Goal: Transaction & Acquisition: Purchase product/service

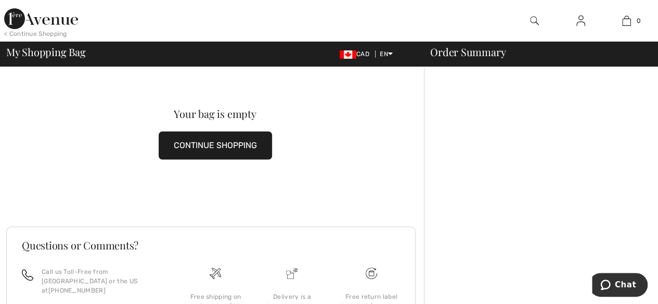
click at [201, 142] on button "CONTINUE SHOPPING" at bounding box center [215, 146] width 113 height 28
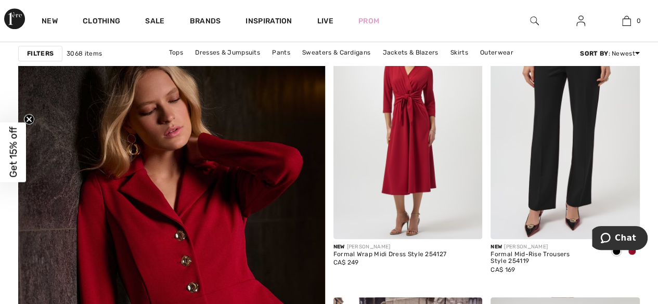
scroll to position [2342, 0]
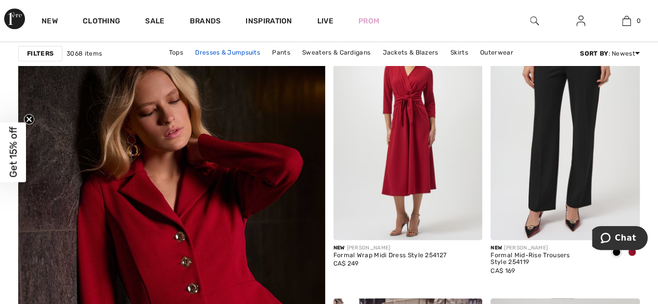
click at [242, 52] on link "Dresses & Jumpsuits" at bounding box center [227, 53] width 75 height 14
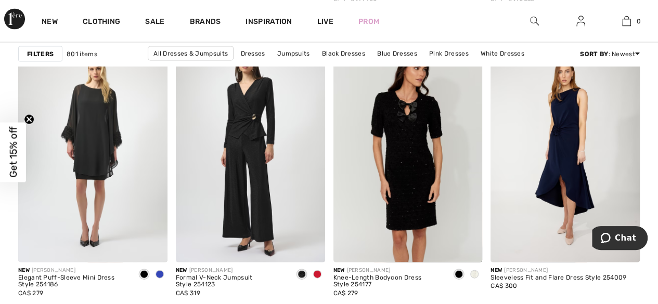
scroll to position [966, 0]
click at [318, 273] on span at bounding box center [317, 275] width 8 height 8
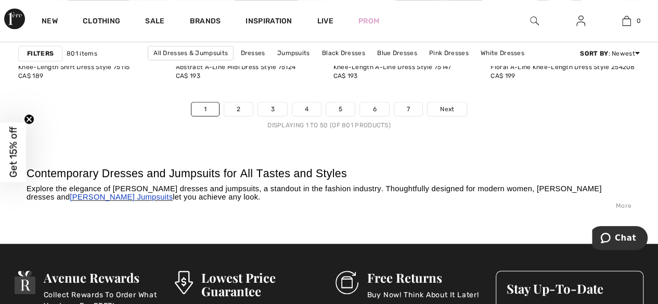
scroll to position [4350, 0]
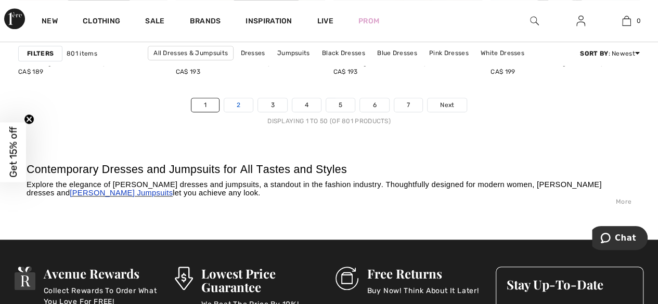
click at [241, 101] on link "2" at bounding box center [238, 105] width 29 height 14
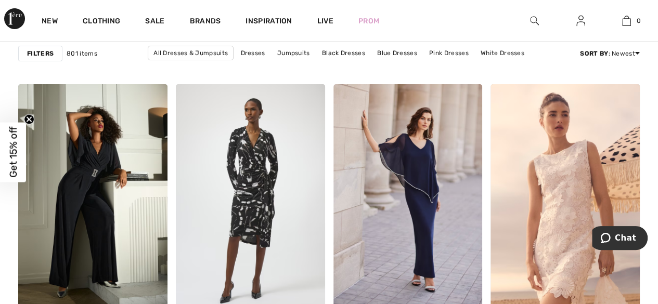
scroll to position [1873, 0]
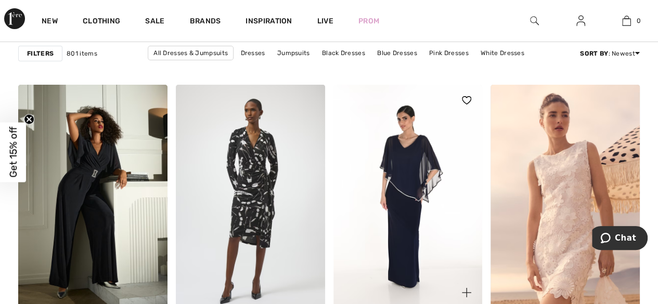
click at [426, 172] on img at bounding box center [408, 197] width 149 height 224
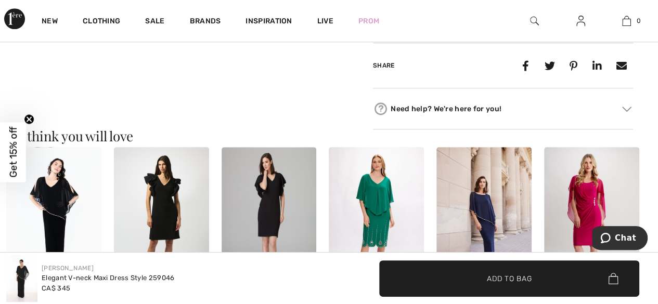
scroll to position [627, 0]
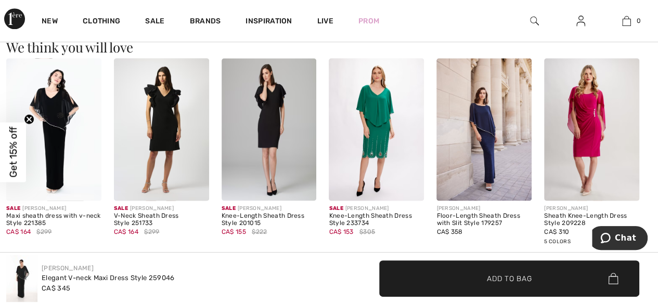
click at [72, 140] on img at bounding box center [53, 129] width 95 height 143
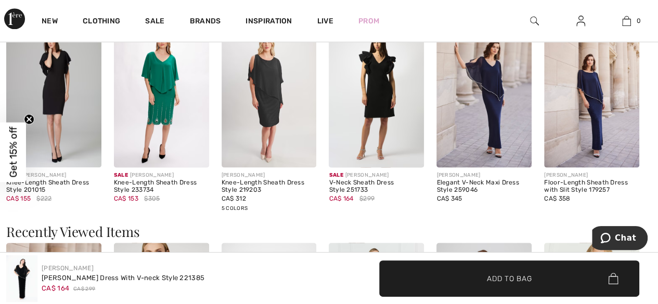
scroll to position [671, 0]
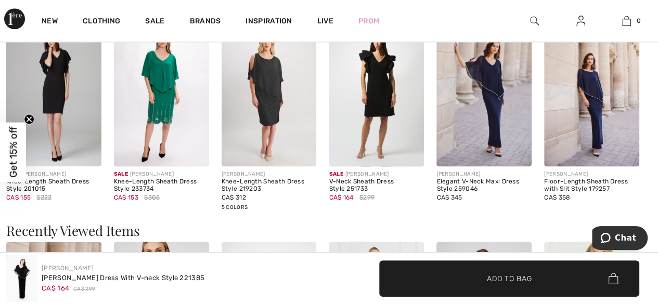
click at [606, 114] on img at bounding box center [591, 95] width 95 height 143
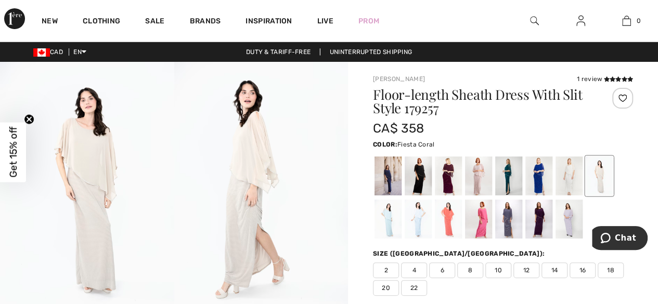
click at [447, 220] on div at bounding box center [448, 219] width 27 height 39
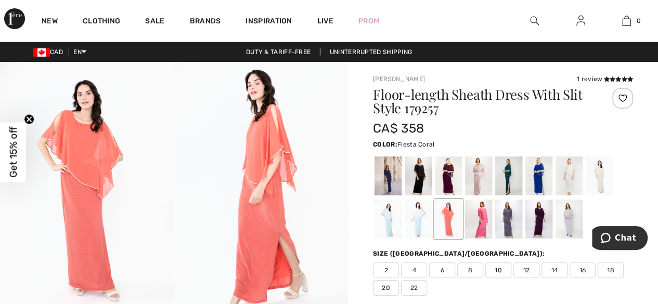
click at [445, 270] on span "6" at bounding box center [442, 271] width 26 height 16
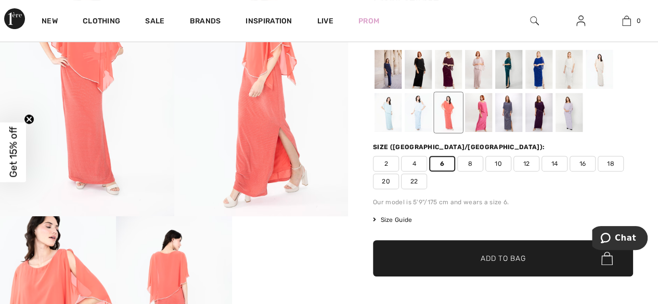
scroll to position [107, 0]
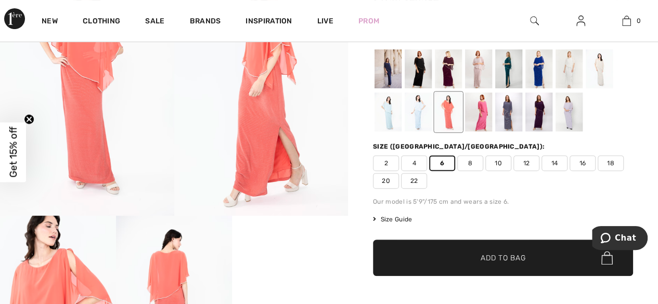
click at [500, 255] on span "Add to Bag" at bounding box center [503, 258] width 45 height 11
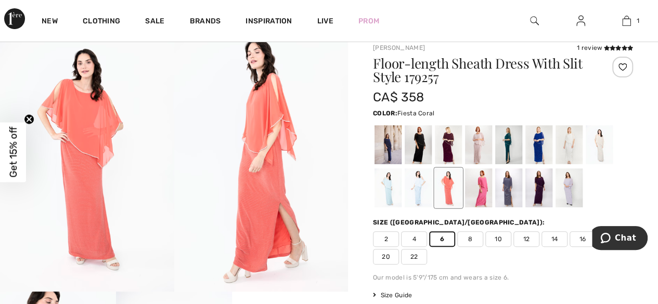
scroll to position [0, 0]
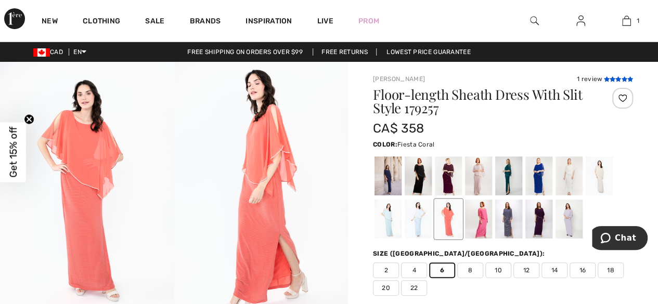
click at [619, 78] on icon at bounding box center [619, 78] width 6 height 5
click at [624, 96] on div at bounding box center [622, 98] width 21 height 21
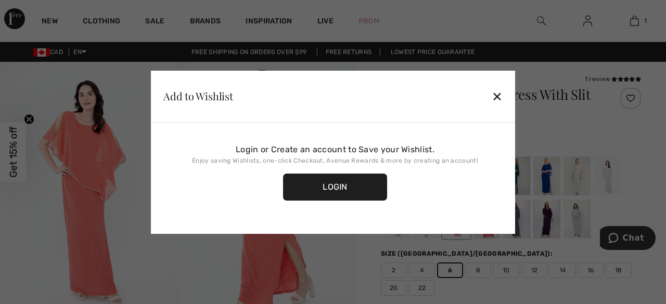
click at [494, 95] on div "✕" at bounding box center [497, 96] width 11 height 22
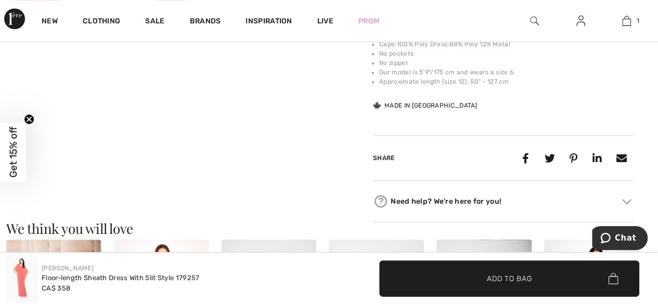
scroll to position [475, 0]
click at [517, 279] on span "Add to Bag" at bounding box center [509, 278] width 45 height 11
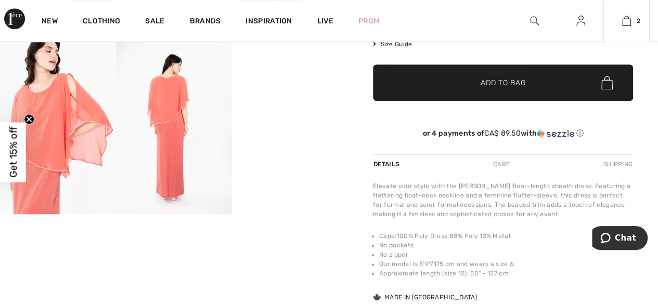
scroll to position [282, 0]
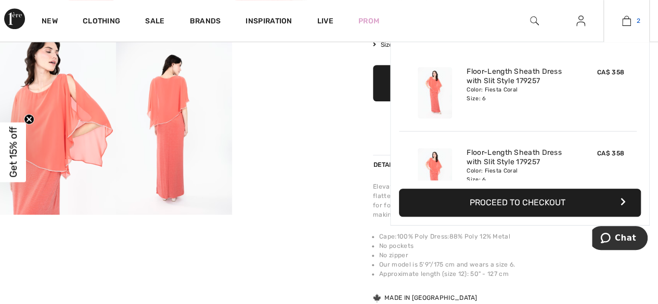
click at [625, 25] on img at bounding box center [626, 21] width 9 height 12
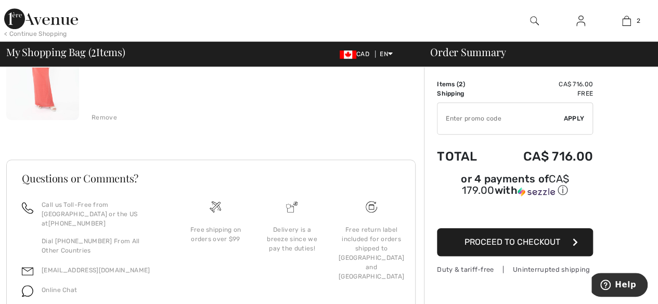
scroll to position [266, 0]
click at [108, 117] on div "Remove" at bounding box center [104, 116] width 25 height 9
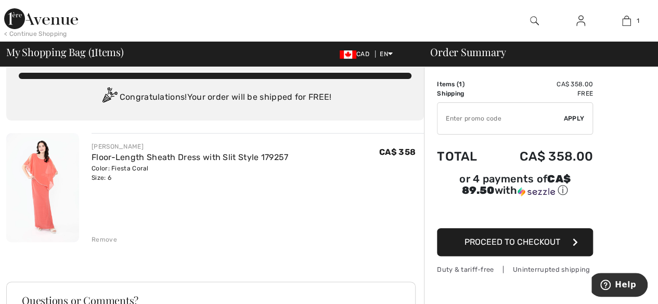
scroll to position [20, 0]
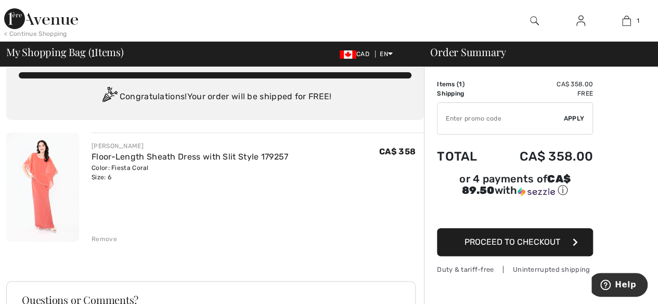
click at [472, 228] on button "Proceed to Checkout" at bounding box center [515, 242] width 156 height 28
